Goal: Navigation & Orientation: Find specific page/section

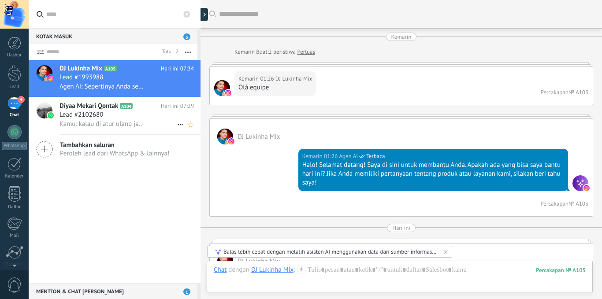
scroll to position [1063, 0]
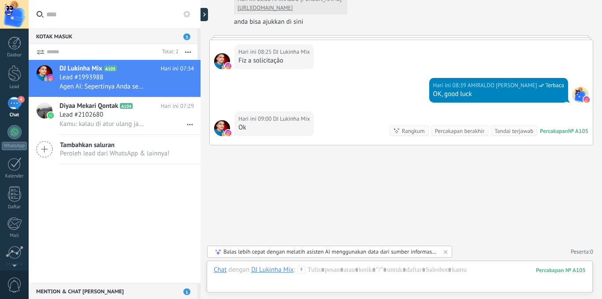
click at [15, 106] on div "4" at bounding box center [14, 103] width 14 height 13
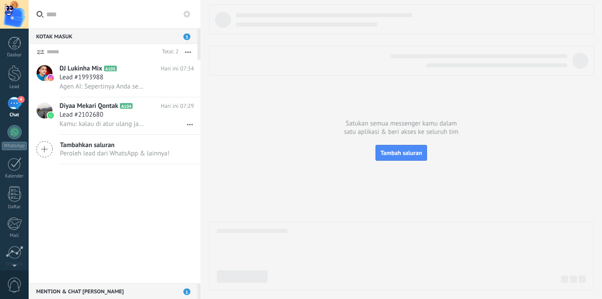
click at [189, 296] on div "Mention & Chat tim 1" at bounding box center [113, 291] width 169 height 16
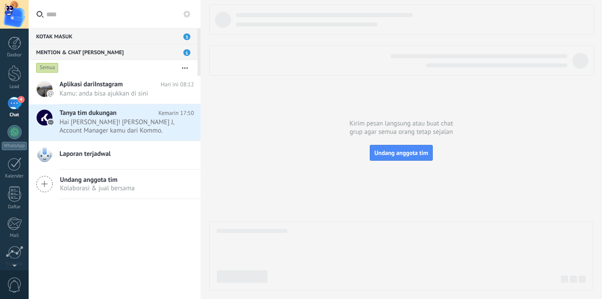
click at [172, 32] on div "Kotak masuk 3" at bounding box center [113, 36] width 169 height 16
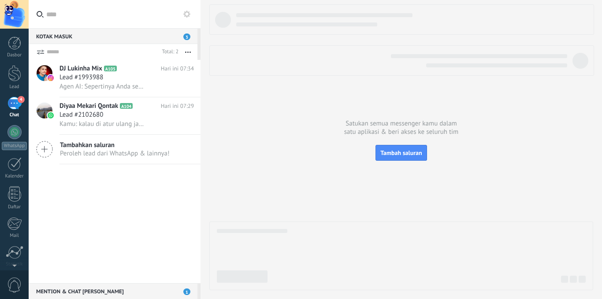
click at [188, 38] on span "3" at bounding box center [186, 36] width 7 height 7
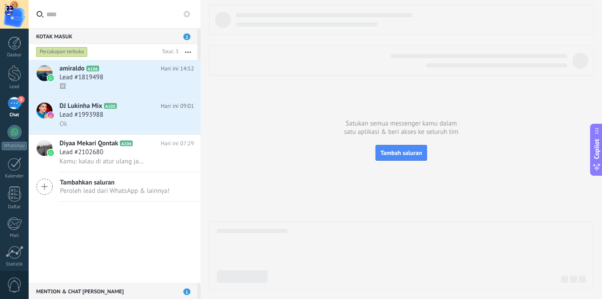
click at [447, 209] on div at bounding box center [401, 147] width 384 height 286
